Goal: Transaction & Acquisition: Purchase product/service

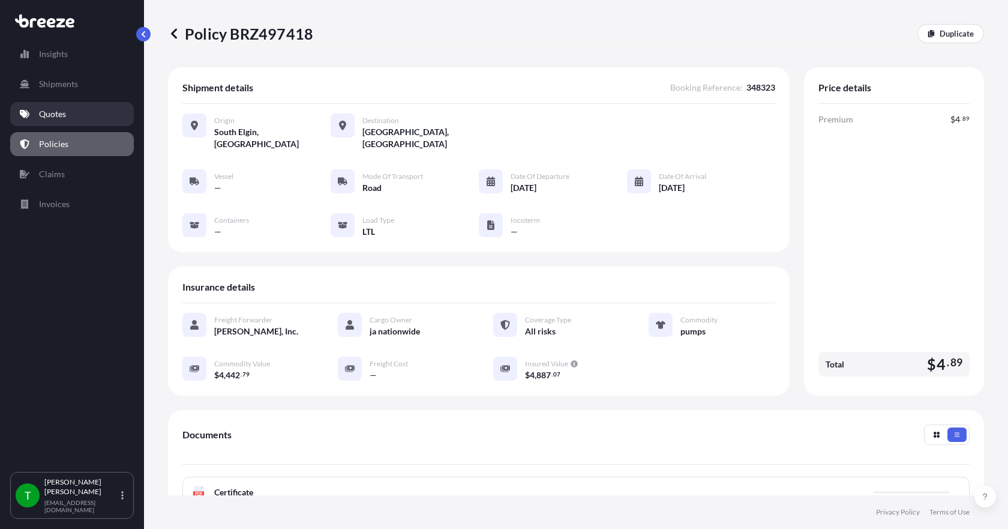
click at [63, 119] on p "Quotes" at bounding box center [52, 114] width 27 height 12
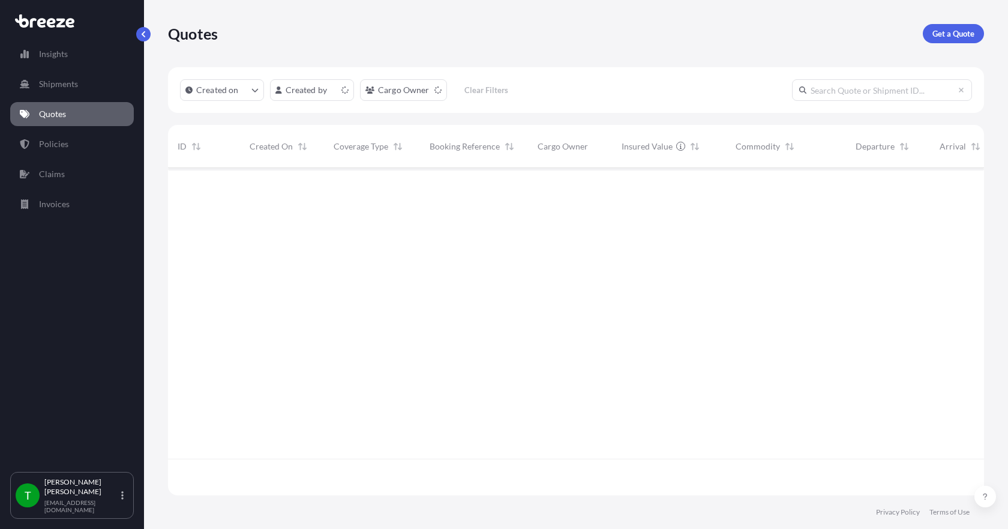
scroll to position [325, 807]
click at [941, 32] on p "Get a Quote" at bounding box center [954, 34] width 42 height 12
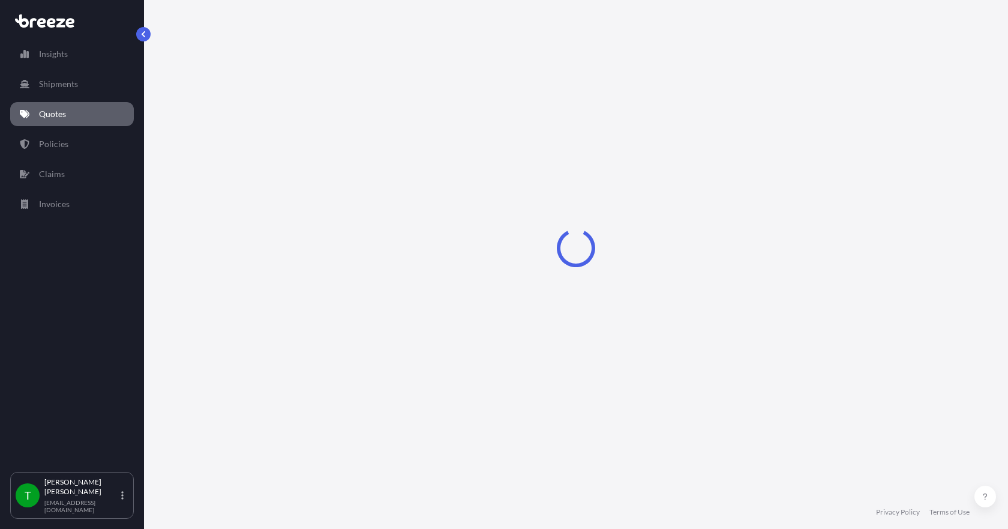
select select "Sea"
select select "1"
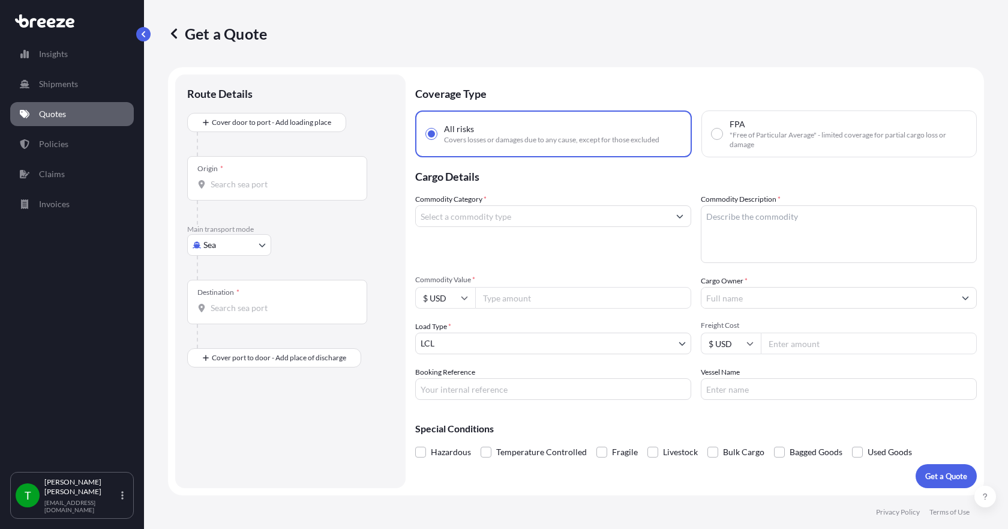
click at [260, 247] on body "Insights Shipments Quotes Policies Claims Invoices T [PERSON_NAME] [EMAIL_ADDRE…" at bounding box center [504, 264] width 1008 height 529
click at [236, 317] on div "Road" at bounding box center [229, 319] width 74 height 22
select select "Road"
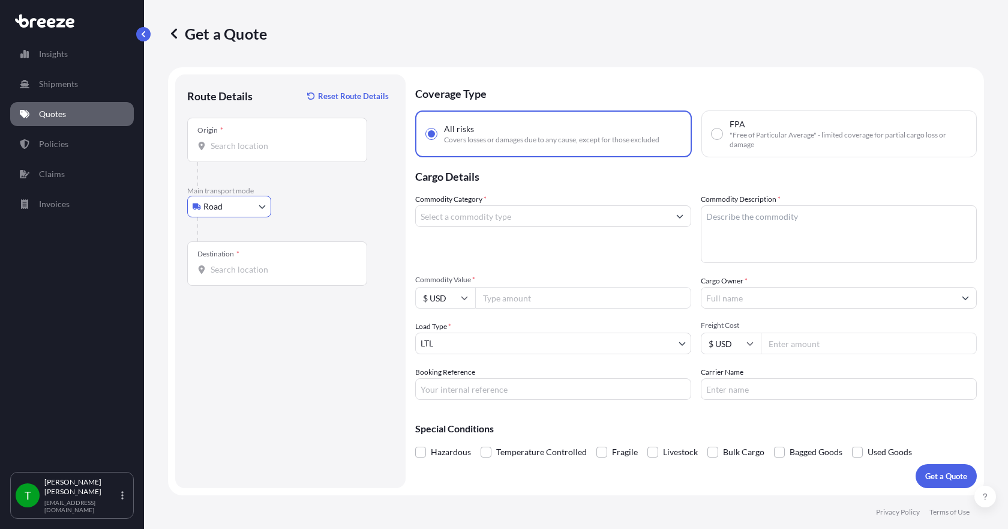
click at [226, 154] on div "Origin *" at bounding box center [277, 140] width 180 height 44
click at [226, 152] on input "Origin *" at bounding box center [282, 146] width 142 height 12
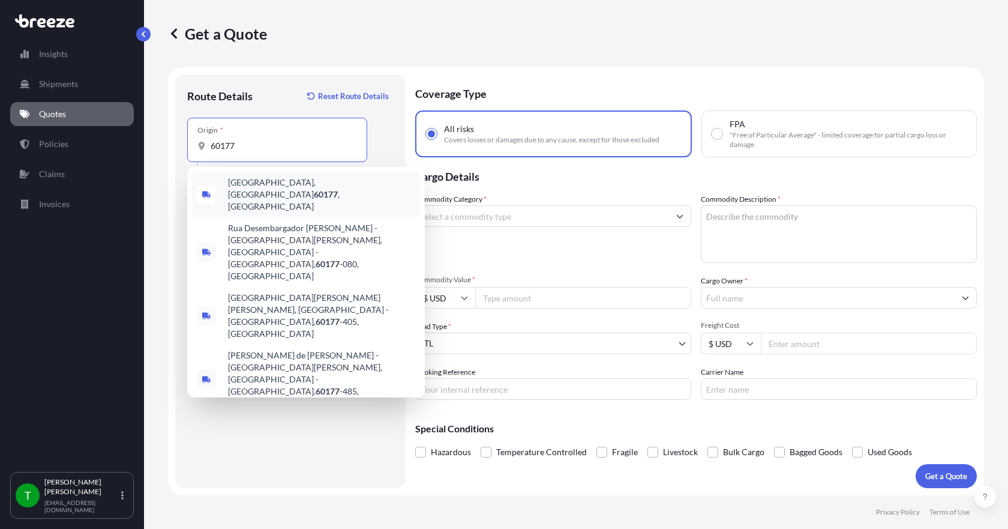
click at [242, 184] on span "[GEOGRAPHIC_DATA] , [GEOGRAPHIC_DATA]" at bounding box center [321, 194] width 187 height 36
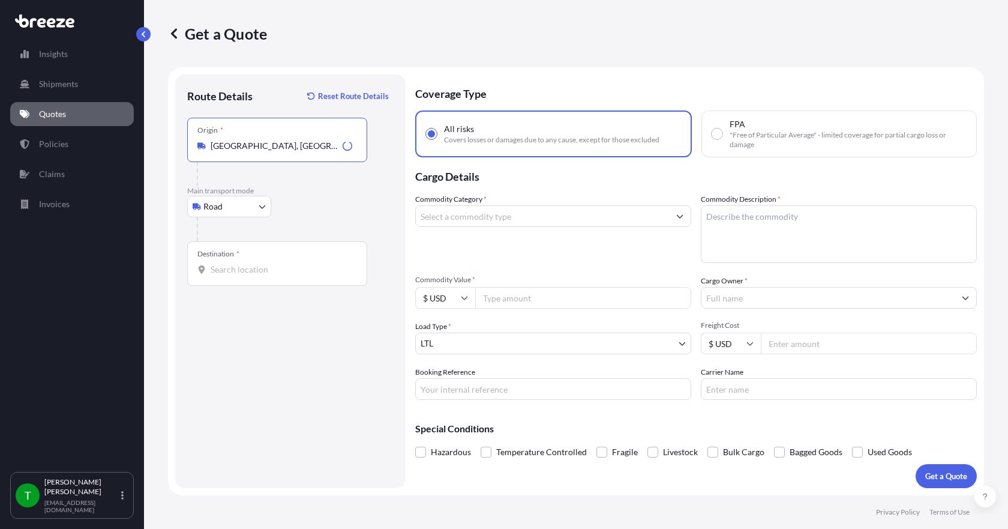
type input "[GEOGRAPHIC_DATA], [GEOGRAPHIC_DATA]"
click at [233, 271] on input "Destination *" at bounding box center [282, 269] width 142 height 12
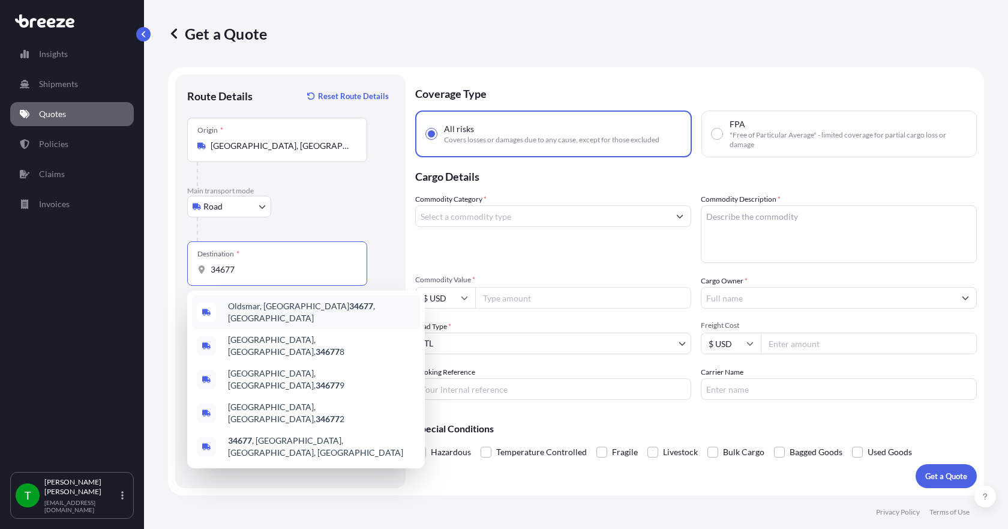
click at [263, 313] on span "Oldsmar, FL 34677 , [GEOGRAPHIC_DATA]" at bounding box center [321, 312] width 187 height 24
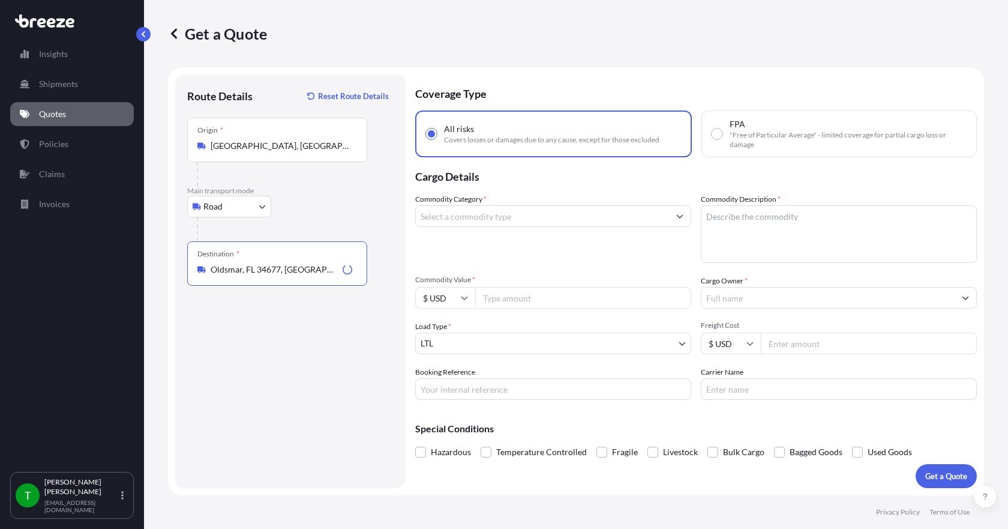
type input "Oldsmar, FL 34677, [GEOGRAPHIC_DATA]"
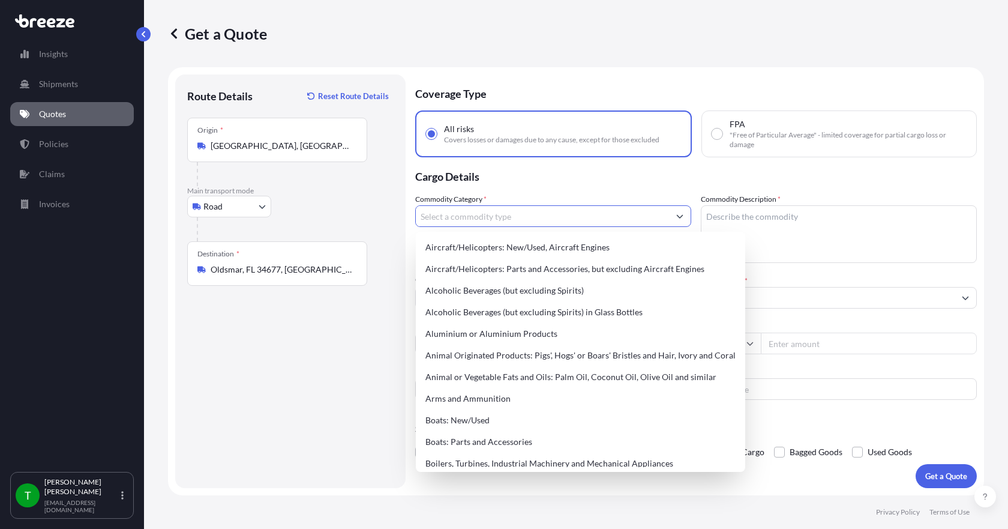
click at [472, 221] on input "Commodity Category *" at bounding box center [542, 216] width 253 height 22
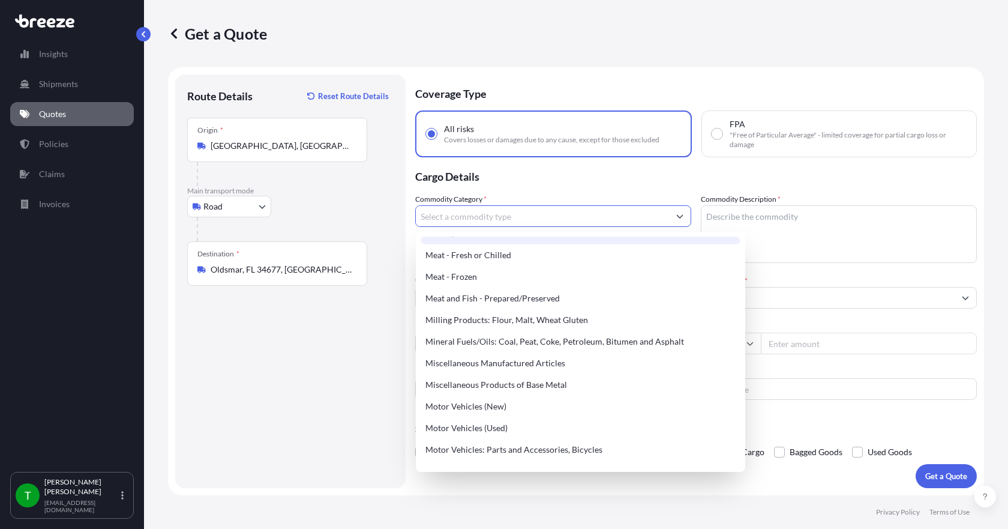
scroll to position [1620, 0]
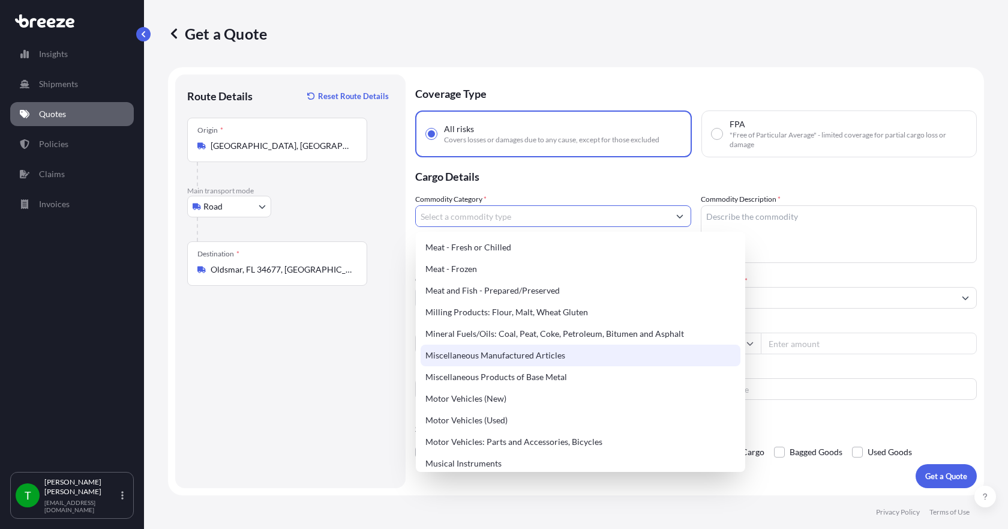
click at [480, 357] on div "Miscellaneous Manufactured Articles" at bounding box center [581, 355] width 320 height 22
type input "Miscellaneous Manufactured Articles"
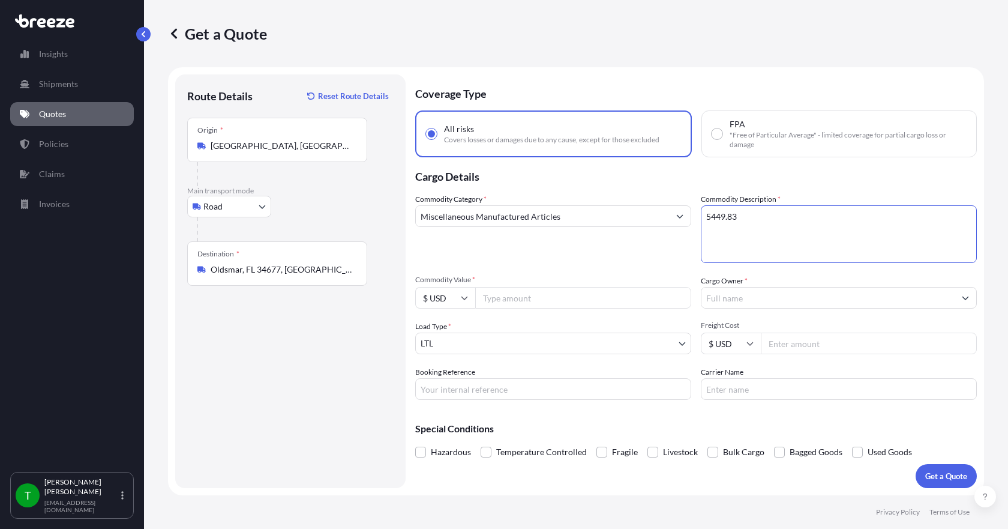
drag, startPoint x: 771, startPoint y: 220, endPoint x: 697, endPoint y: 235, distance: 76.0
click at [697, 235] on div "Commodity Category * Miscellaneous Manufactured Articles Commodity Description …" at bounding box center [696, 296] width 562 height 206
type textarea "pumps"
type input "5449.83"
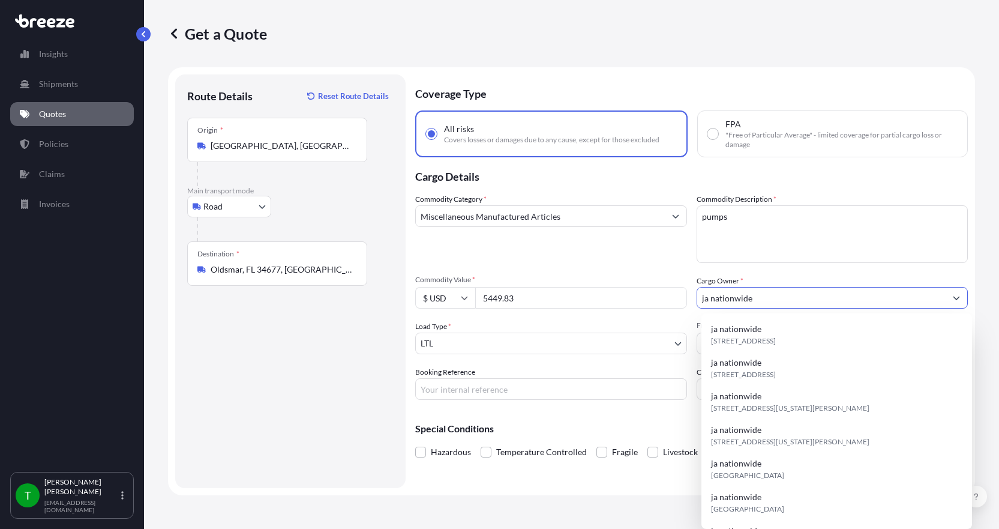
type input "ja nationwide"
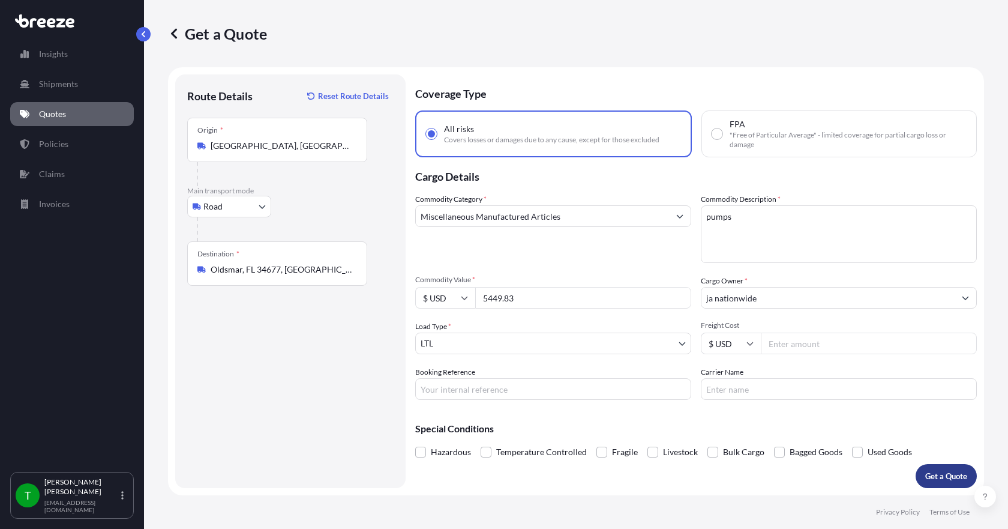
click at [943, 480] on p "Get a Quote" at bounding box center [946, 476] width 42 height 12
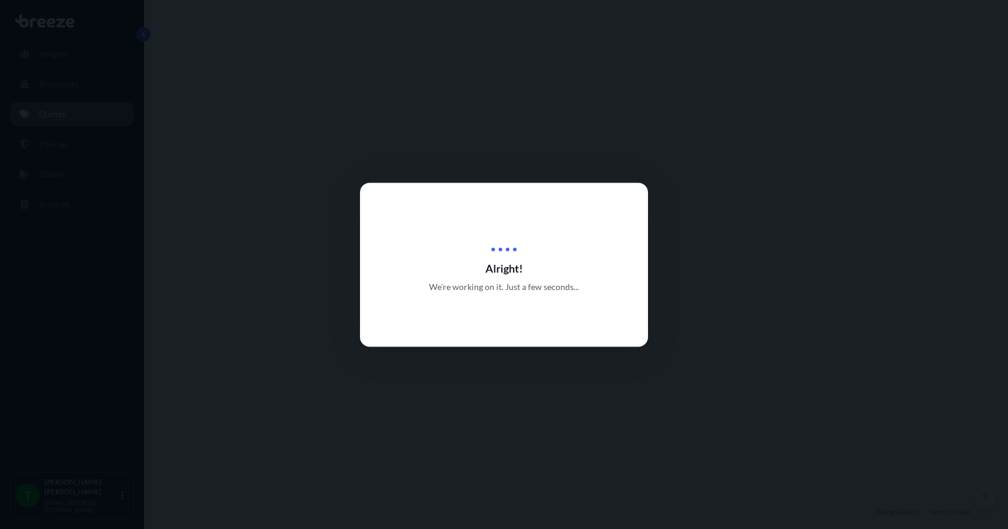
select select "Road"
select select "1"
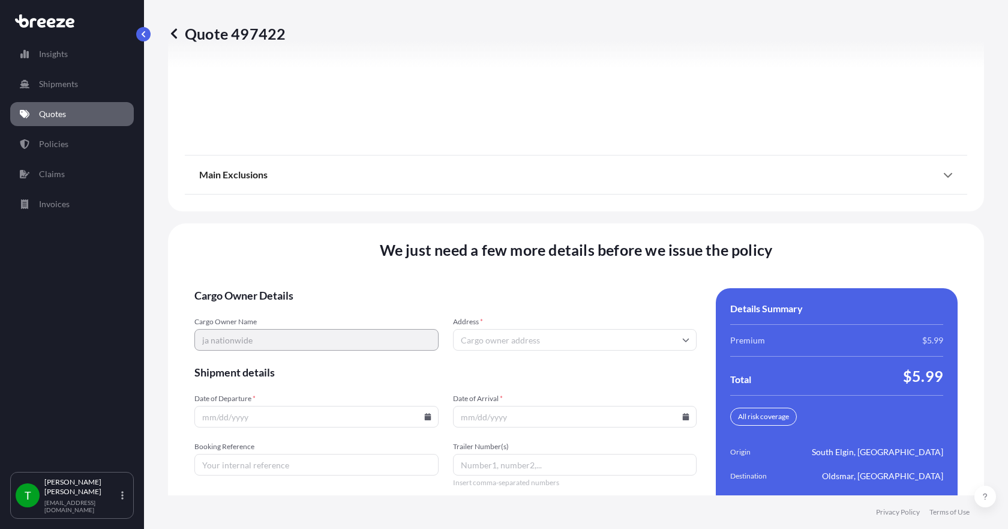
scroll to position [1572, 0]
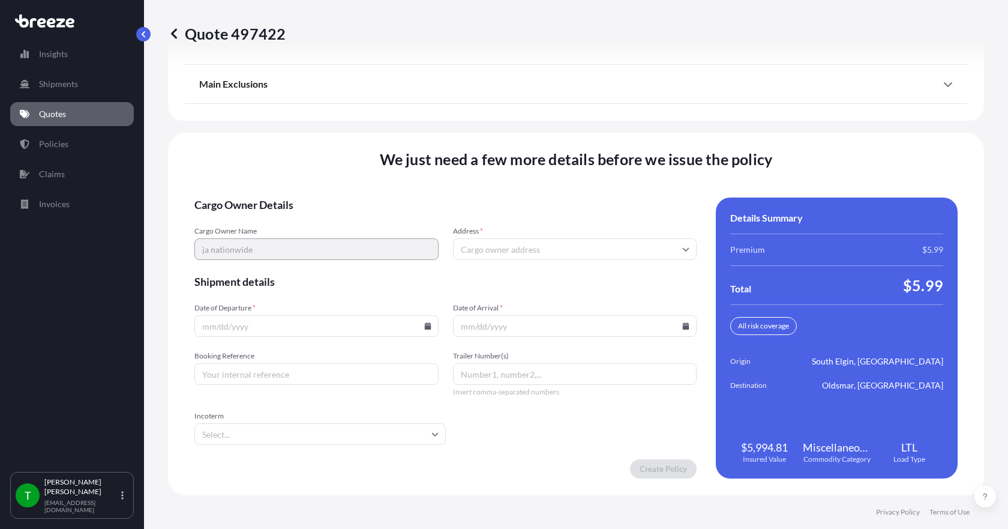
click at [473, 247] on input "Address *" at bounding box center [575, 249] width 244 height 22
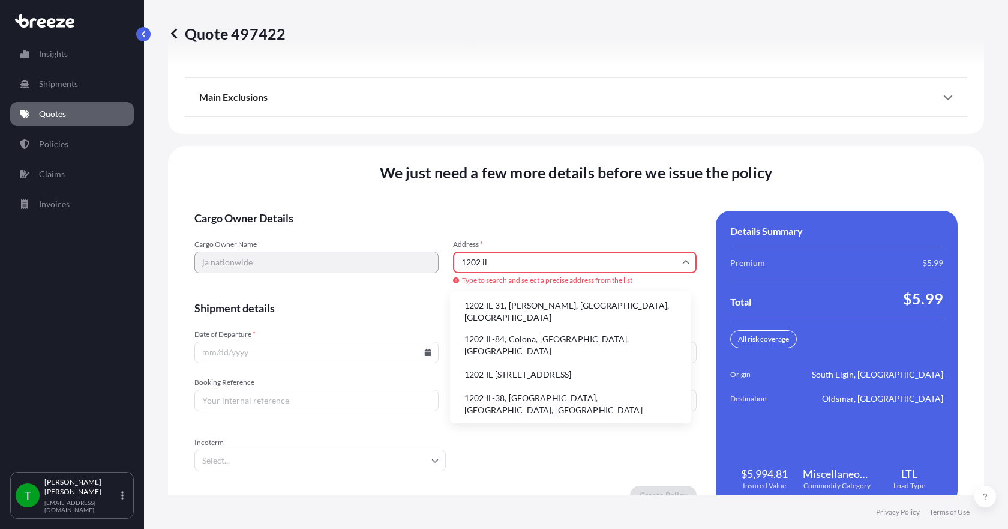
click at [505, 307] on li "1202 IL-31, [PERSON_NAME], [GEOGRAPHIC_DATA], [GEOGRAPHIC_DATA]" at bounding box center [571, 311] width 232 height 31
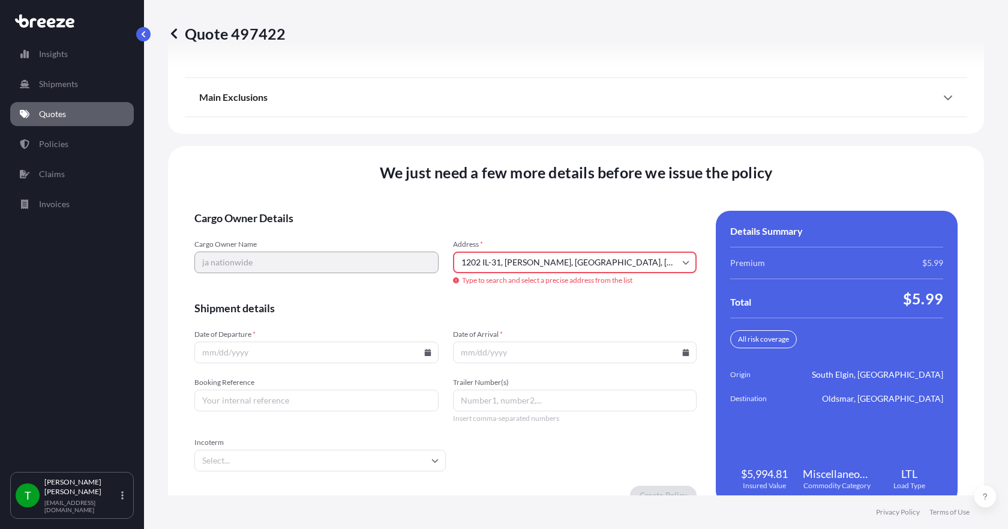
type input "[STREET_ADDRESS][PERSON_NAME]"
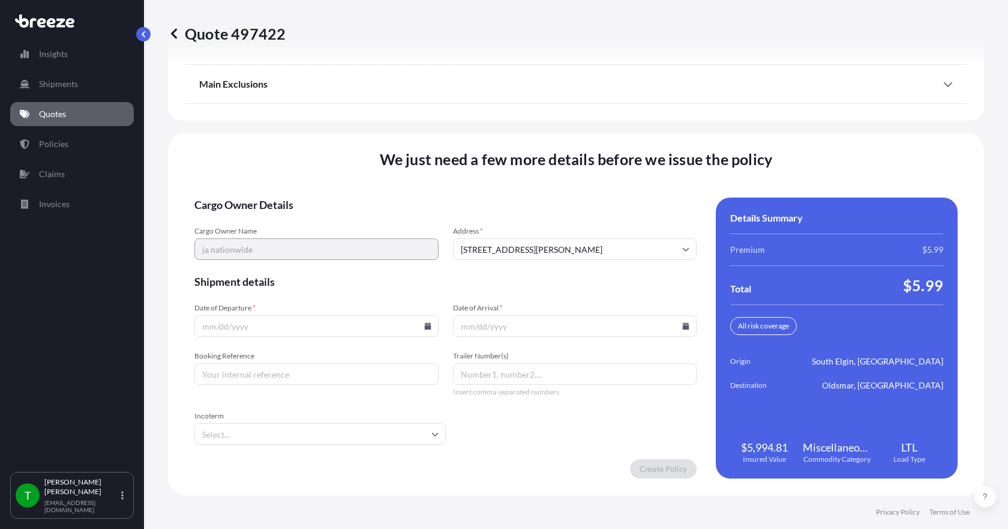
click at [424, 328] on icon at bounding box center [427, 325] width 7 height 7
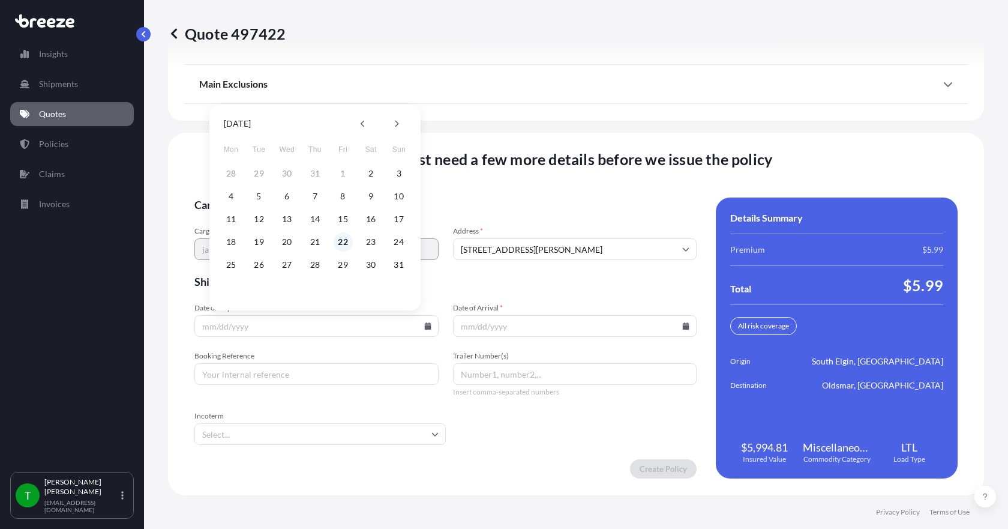
click at [343, 239] on button "22" at bounding box center [343, 241] width 19 height 19
type input "[DATE]"
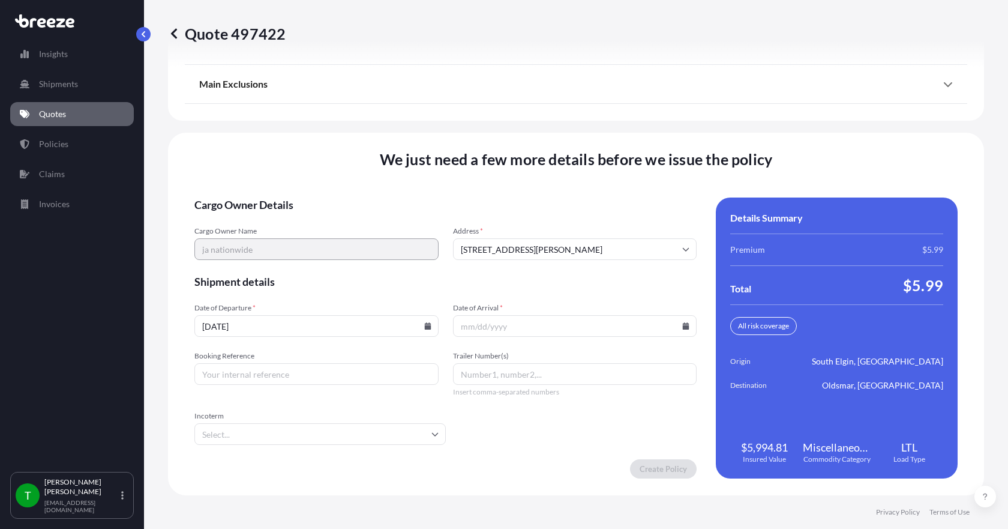
click at [683, 324] on icon at bounding box center [686, 325] width 7 height 7
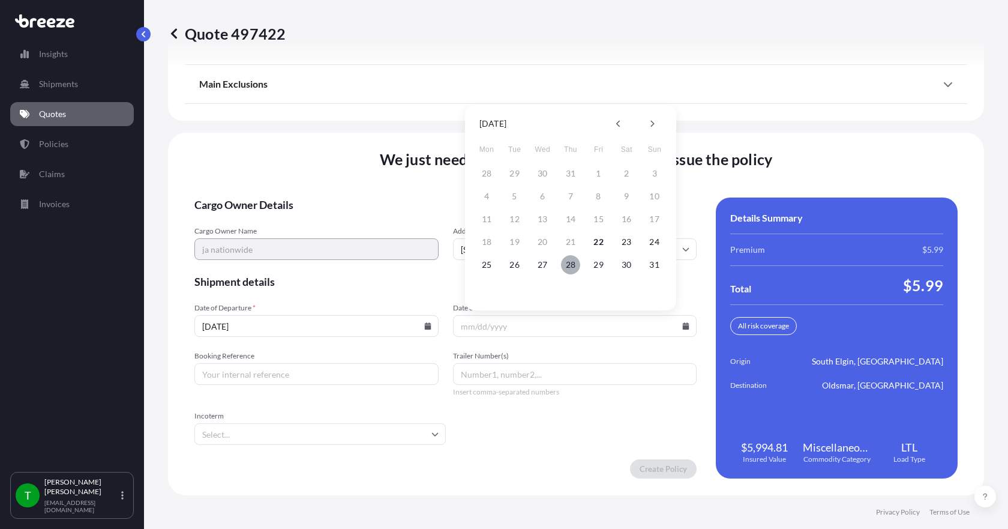
click at [574, 263] on button "28" at bounding box center [570, 264] width 19 height 19
type input "[DATE]"
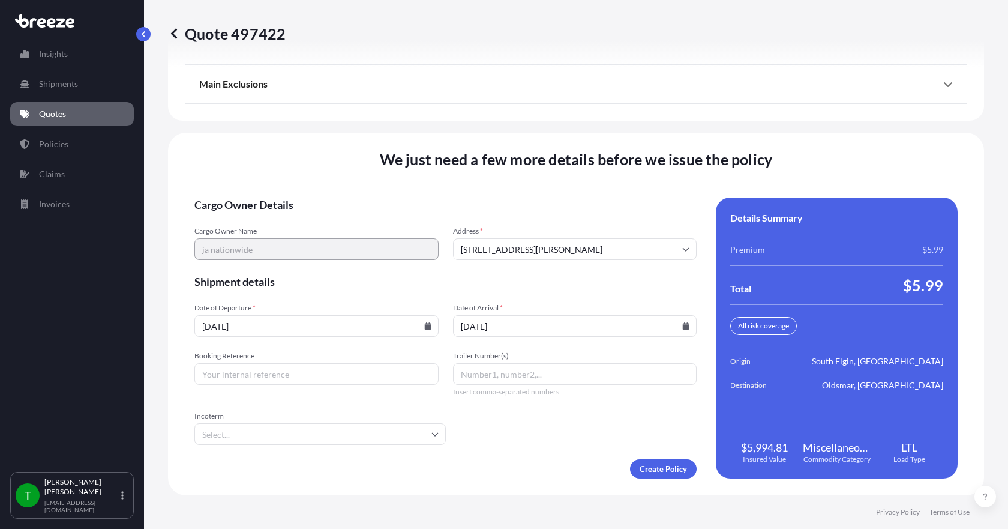
click at [335, 373] on input "Booking Reference" at bounding box center [316, 374] width 244 height 22
type input "348335"
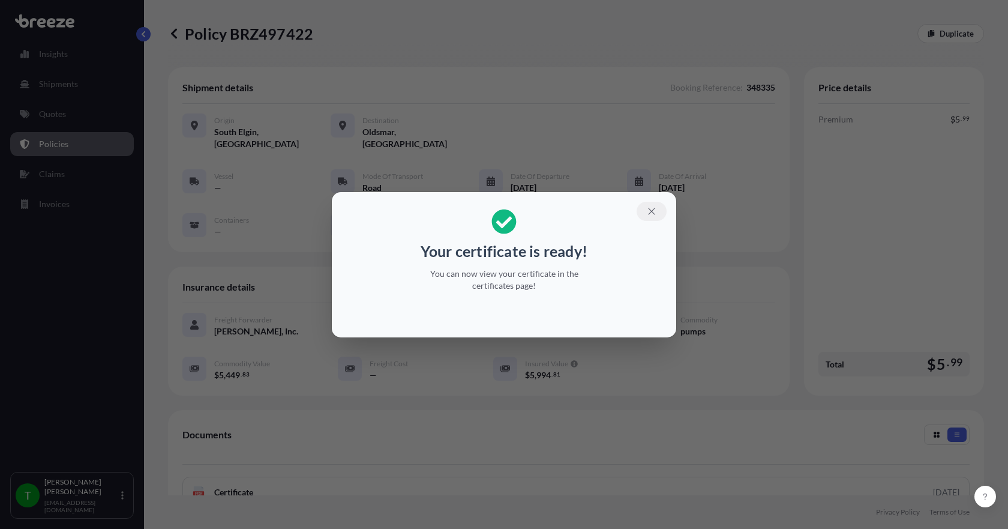
click at [649, 209] on icon "button" at bounding box center [651, 211] width 11 height 11
